Goal: Task Accomplishment & Management: Use online tool/utility

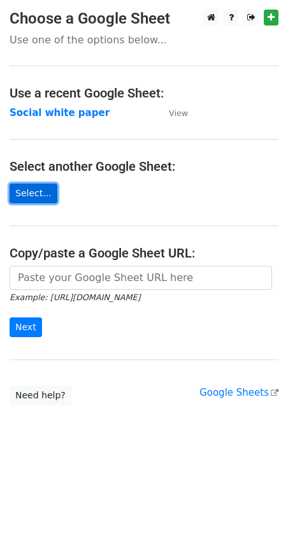
click at [31, 195] on link "Select..." at bounding box center [34, 194] width 48 height 20
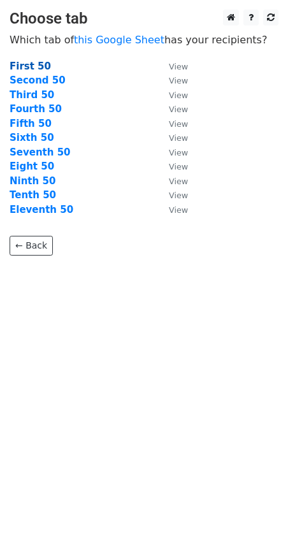
click at [32, 64] on strong "First 50" at bounding box center [30, 66] width 41 height 11
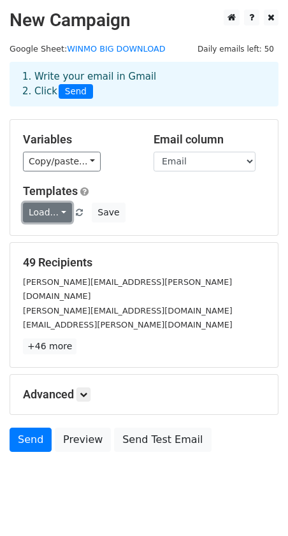
click at [65, 211] on link "Load..." at bounding box center [47, 213] width 49 height 20
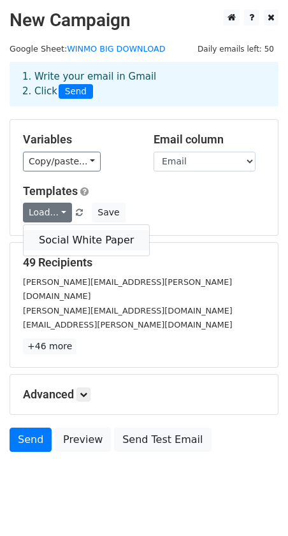
click at [69, 234] on link "Social White Paper" at bounding box center [87, 240] width 126 height 20
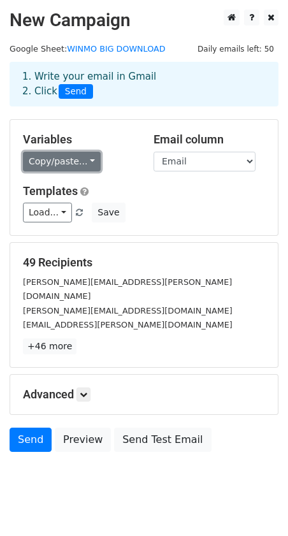
click at [85, 166] on link "Copy/paste..." at bounding box center [62, 162] width 78 height 20
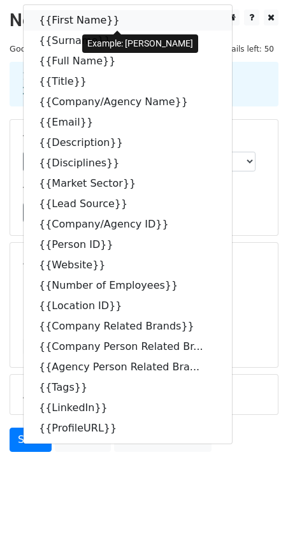
click at [94, 20] on link "{{First Name}}" at bounding box center [128, 20] width 209 height 20
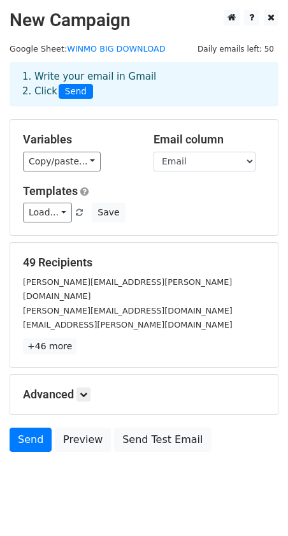
scroll to position [10, 0]
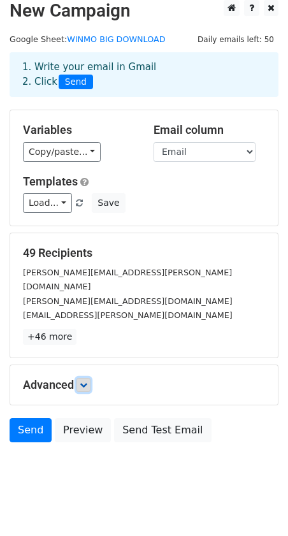
click at [87, 381] on icon at bounding box center [84, 385] width 8 height 8
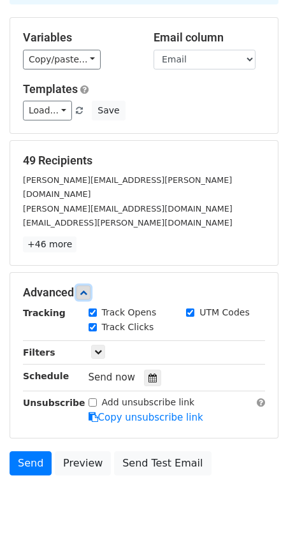
scroll to position [131, 0]
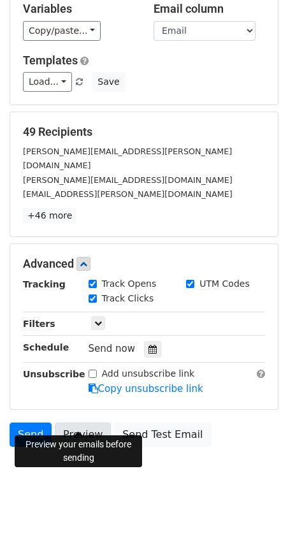
click at [79, 423] on link "Preview" at bounding box center [83, 435] width 56 height 24
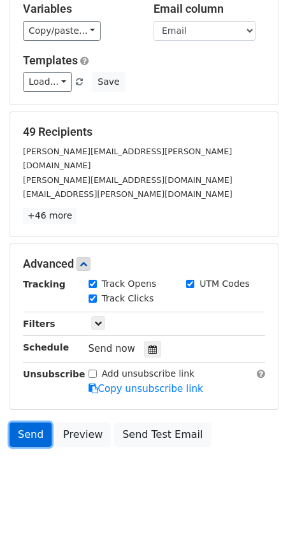
click at [38, 423] on link "Send" at bounding box center [31, 435] width 42 height 24
